Goal: Navigation & Orientation: Go to known website

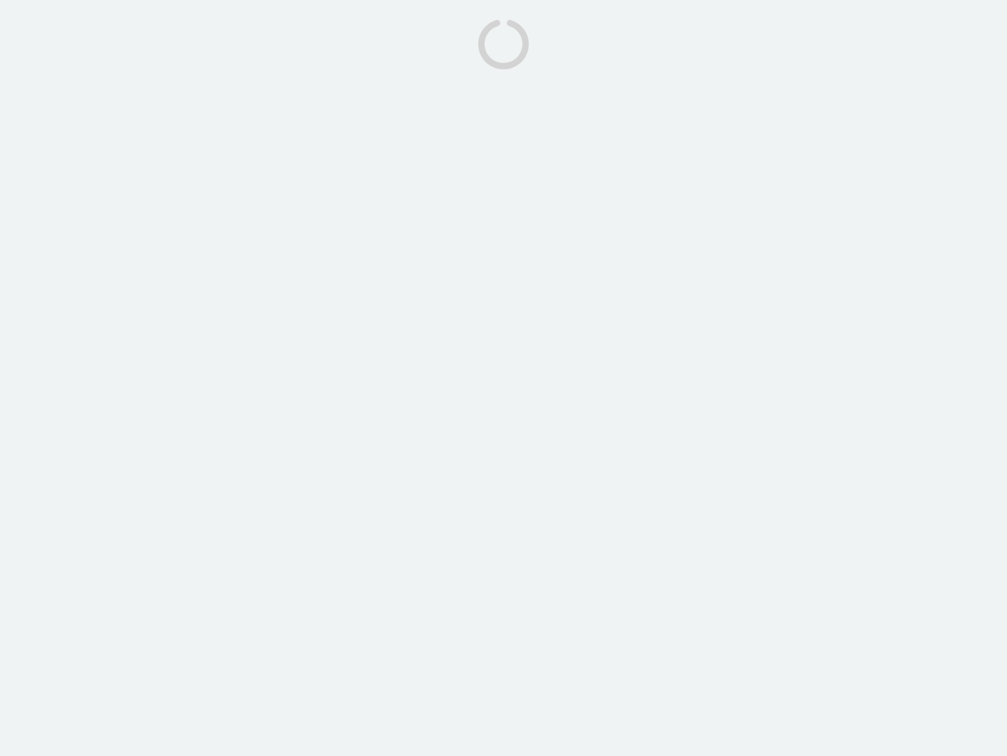
click at [504, 378] on body at bounding box center [503, 378] width 1007 height 756
